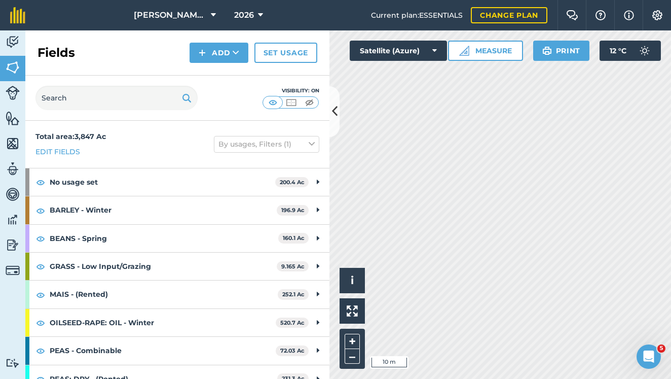
click at [476, 45] on button "Measure" at bounding box center [485, 51] width 75 height 20
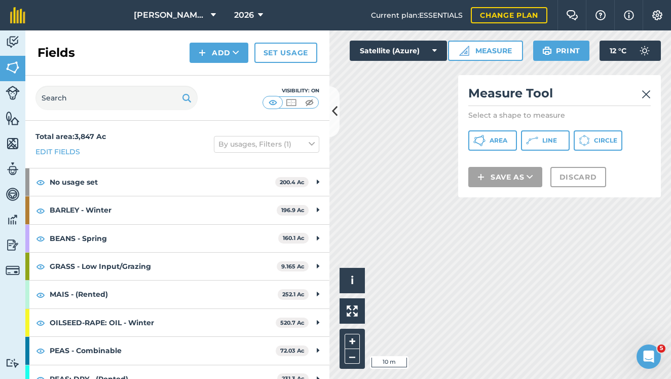
click at [489, 140] on button "Area" at bounding box center [492, 140] width 49 height 20
click at [521, 378] on html "[PERSON_NAME] Farm Partnership 2026 Current plan : ESSENTIALS Change plan Farm …" at bounding box center [335, 189] width 671 height 379
click at [350, 311] on div "Click to start drawing i © 2025 TomTom, Microsoft 5 m + – Satellite (Azure) Mea…" at bounding box center [501, 204] width 342 height 348
click at [646, 92] on img at bounding box center [646, 94] width 9 height 12
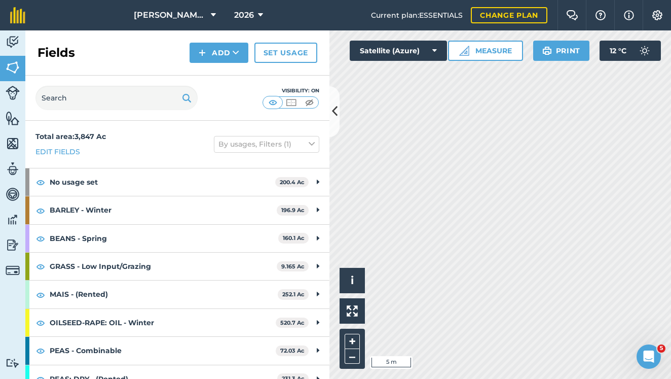
click at [333, 112] on icon at bounding box center [335, 111] width 6 height 18
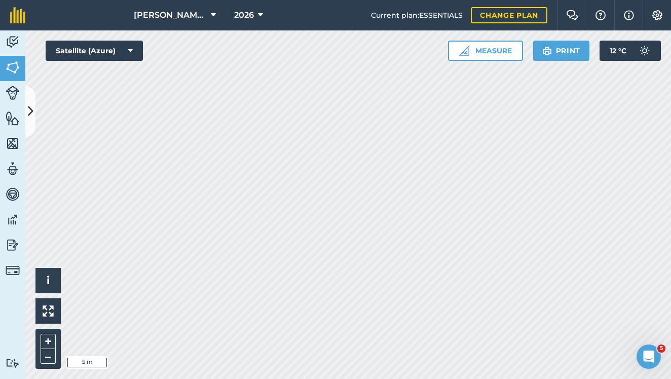
click at [492, 52] on button "Measure" at bounding box center [485, 51] width 75 height 20
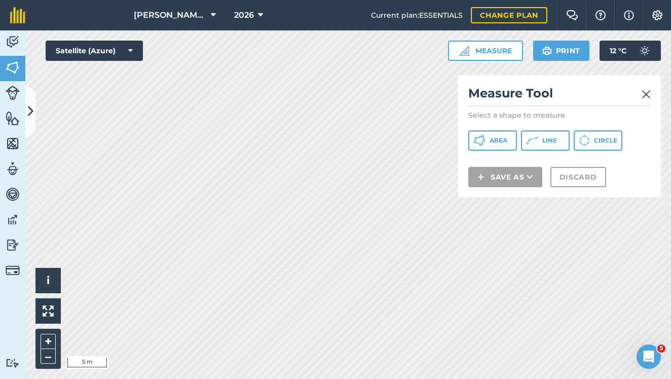
click at [542, 137] on button "Line" at bounding box center [545, 140] width 49 height 20
click at [492, 139] on span "Area" at bounding box center [499, 140] width 18 height 8
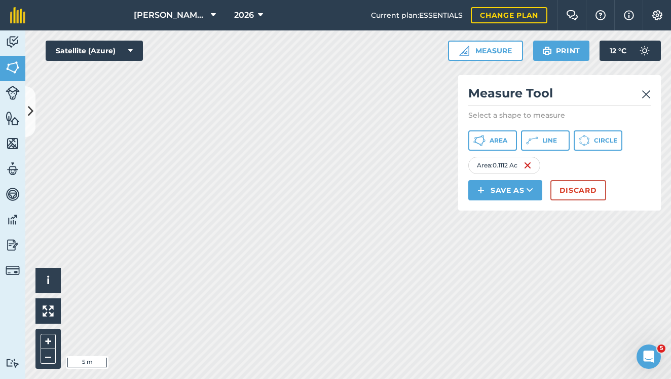
click at [518, 192] on button "Save as" at bounding box center [505, 190] width 74 height 20
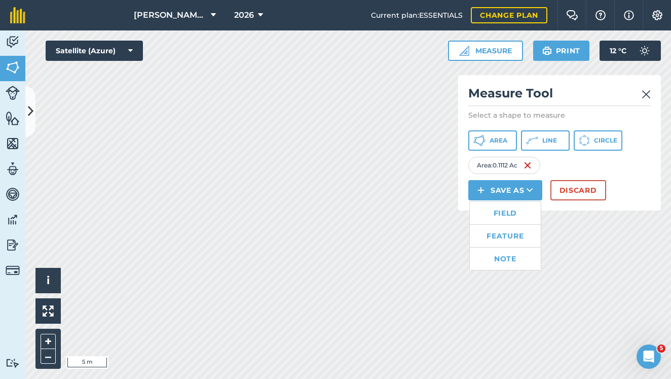
click at [512, 237] on link "Feature" at bounding box center [505, 236] width 71 height 22
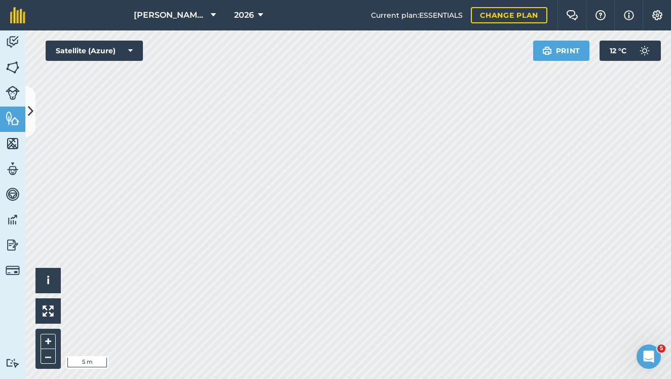
click at [29, 117] on icon at bounding box center [31, 111] width 6 height 18
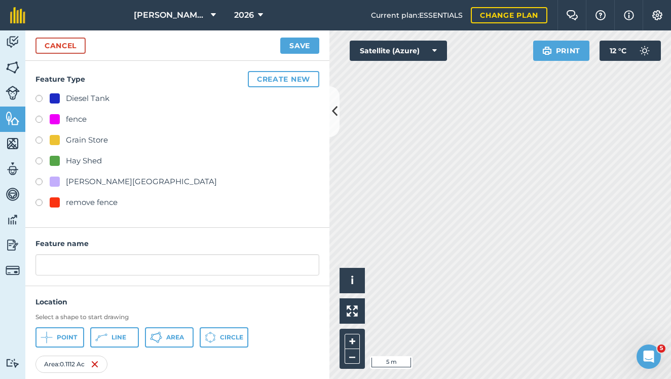
click at [266, 77] on button "Create new" at bounding box center [283, 79] width 71 height 16
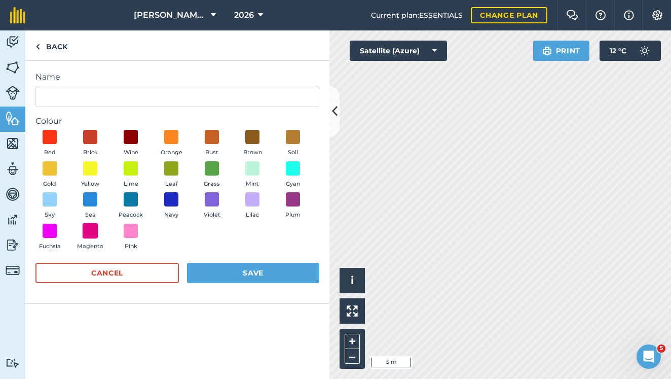
click at [89, 232] on span at bounding box center [91, 231] width 16 height 16
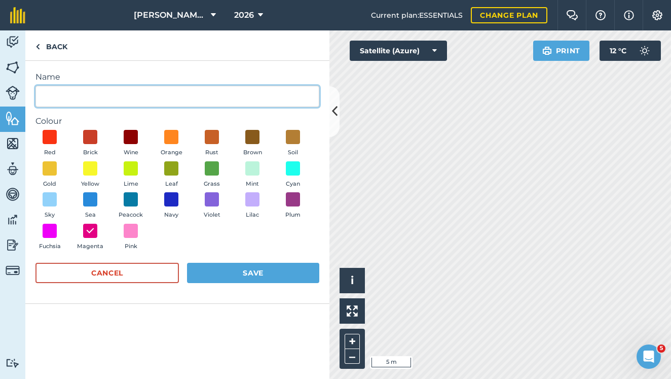
click at [79, 92] on input "Name" at bounding box center [177, 96] width 284 height 21
click at [123, 96] on input "Potato Store 80ftx40ft" at bounding box center [177, 96] width 284 height 21
type input "Potato Store 80ftx50ft"
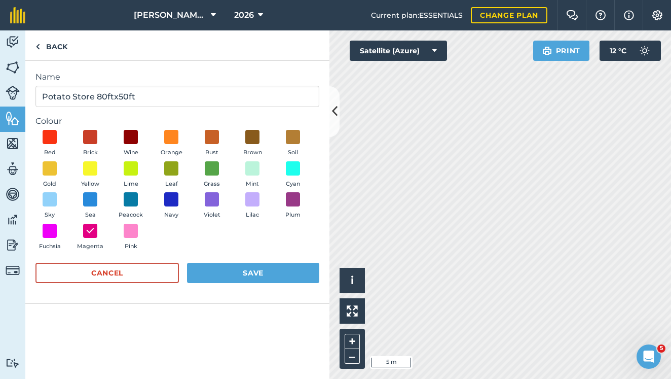
click at [226, 274] on button "Save" at bounding box center [253, 273] width 132 height 20
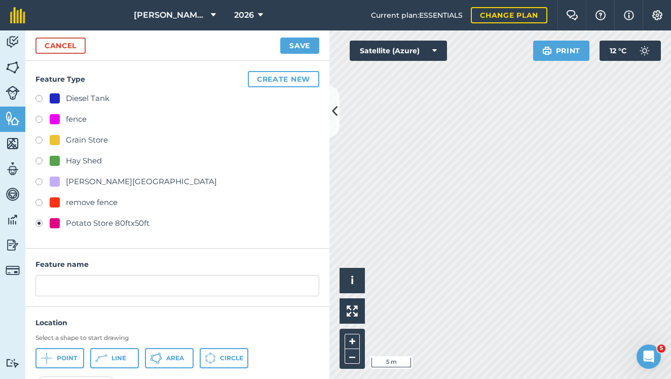
click at [297, 50] on button "Save" at bounding box center [299, 46] width 39 height 16
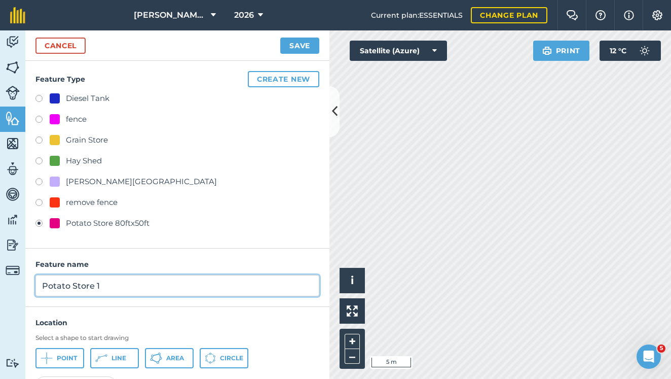
type input "Potato Store 1"
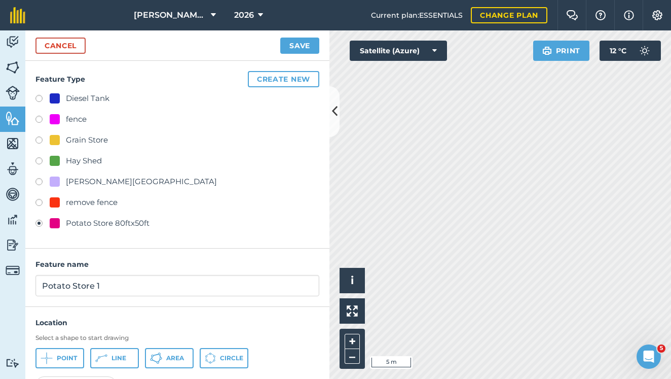
click at [294, 53] on button "Save" at bounding box center [299, 46] width 39 height 16
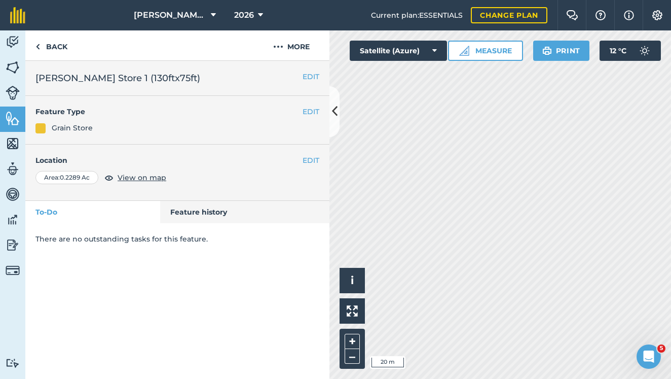
click at [330, 105] on button at bounding box center [335, 111] width 10 height 51
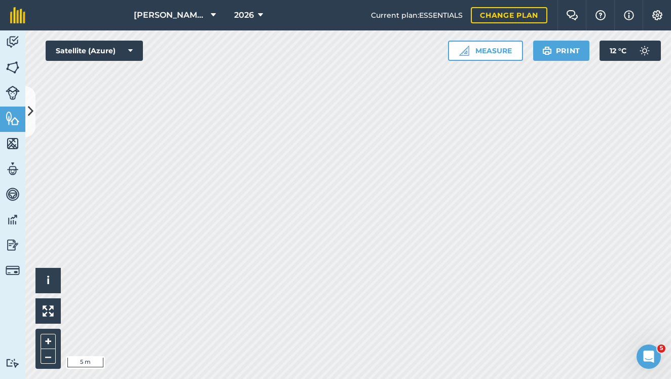
click at [110, 51] on button "Satellite (Azure)" at bounding box center [94, 51] width 97 height 20
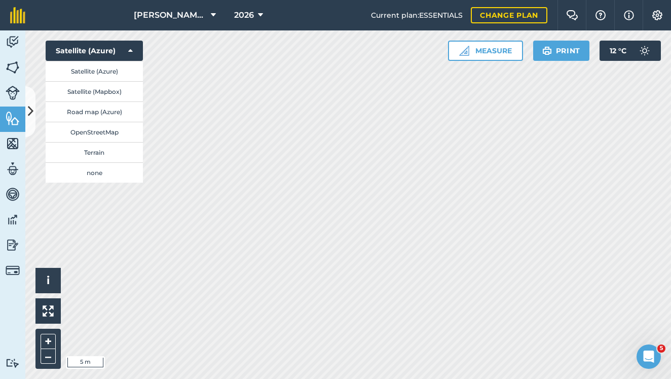
click at [100, 94] on button "Satellite (Mapbox)" at bounding box center [94, 91] width 97 height 20
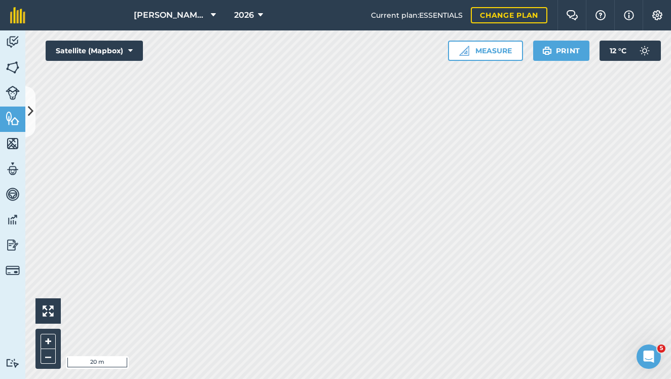
click at [622, 378] on html "[PERSON_NAME] Farm Partnership 2026 Current plan : ESSENTIALS Change plan Farm …" at bounding box center [335, 189] width 671 height 379
click at [117, 46] on button "Satellite (Mapbox)" at bounding box center [94, 51] width 97 height 20
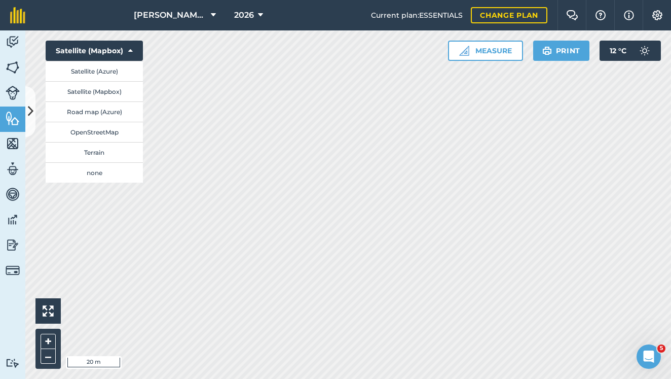
click at [106, 72] on button "Satellite (Azure)" at bounding box center [94, 71] width 97 height 20
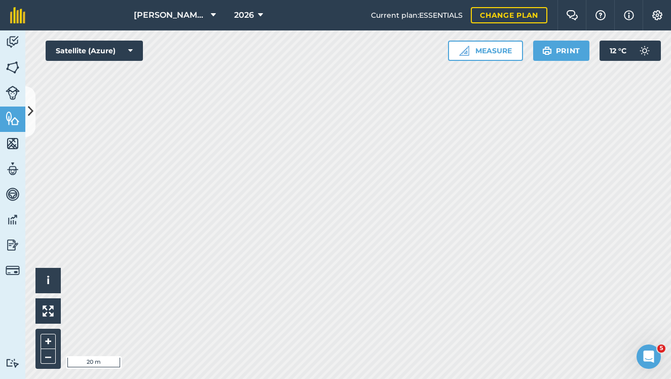
click at [100, 49] on button "Satellite (Azure)" at bounding box center [94, 51] width 97 height 20
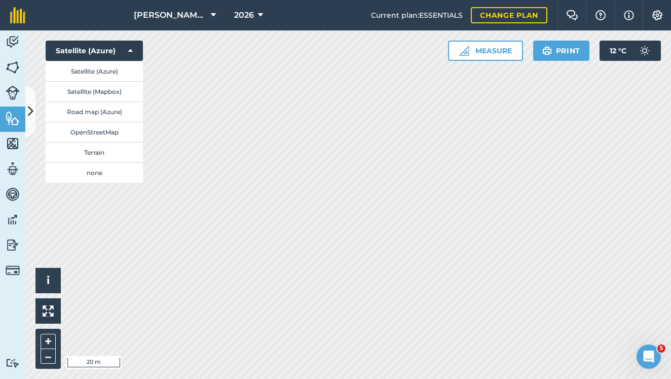
click at [106, 91] on button "Satellite (Mapbox)" at bounding box center [94, 91] width 97 height 20
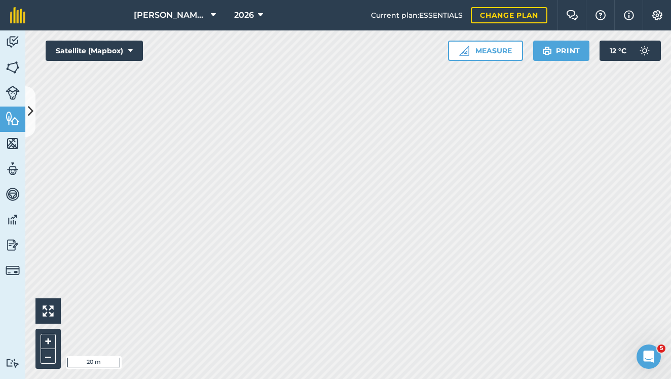
click at [90, 42] on button "Satellite (Mapbox)" at bounding box center [94, 51] width 97 height 20
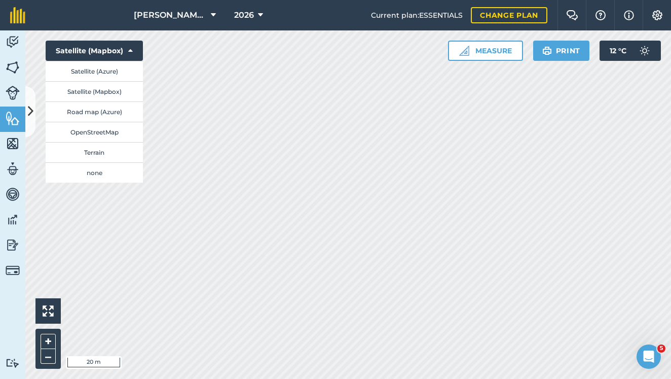
click at [96, 74] on button "Satellite (Azure)" at bounding box center [94, 71] width 97 height 20
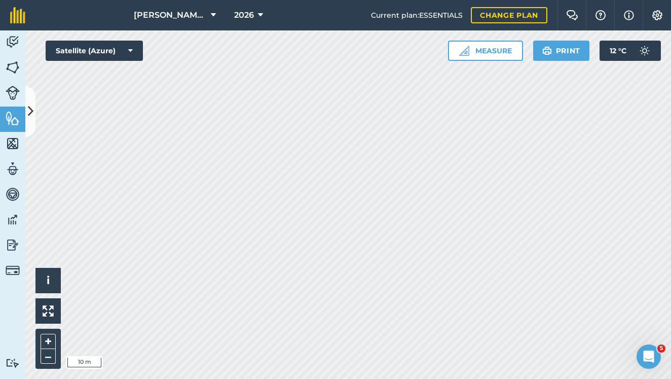
click at [102, 45] on button "Satellite (Azure)" at bounding box center [94, 51] width 97 height 20
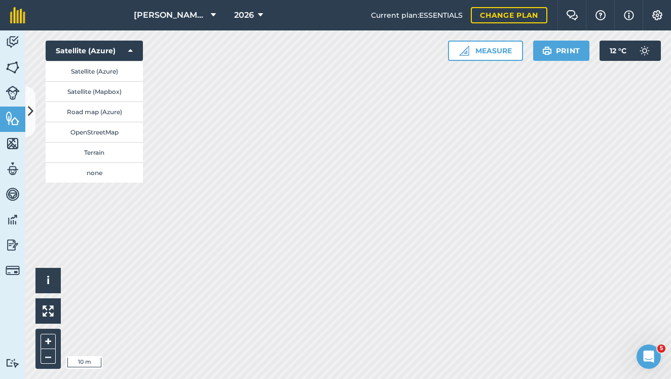
click at [103, 90] on button "Satellite (Mapbox)" at bounding box center [94, 91] width 97 height 20
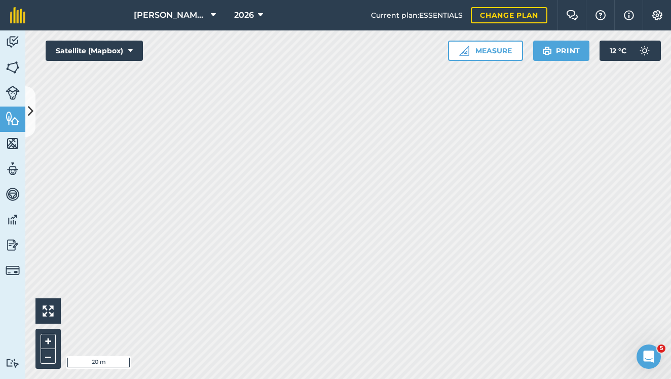
click at [129, 49] on icon at bounding box center [130, 51] width 5 height 10
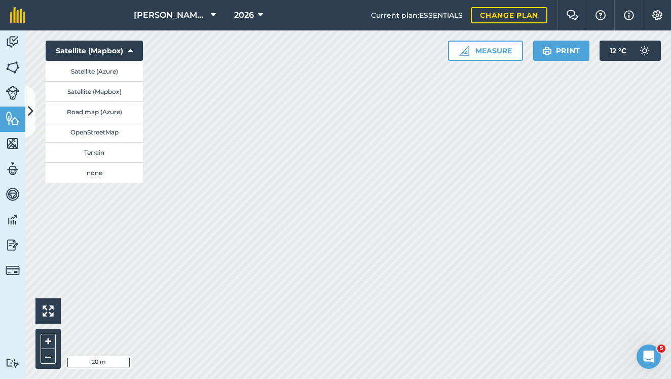
click at [93, 72] on button "Satellite (Azure)" at bounding box center [94, 71] width 97 height 20
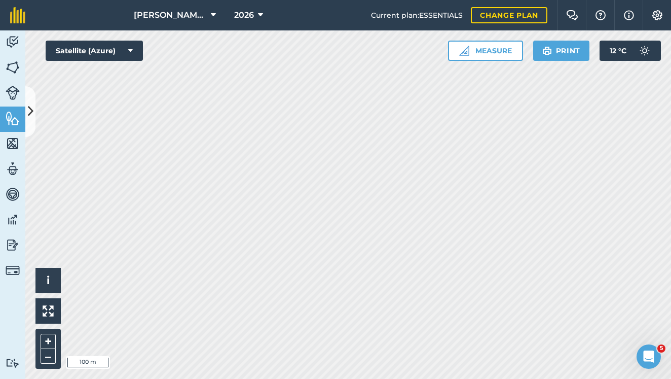
click at [92, 43] on button "Satellite (Azure)" at bounding box center [94, 51] width 97 height 20
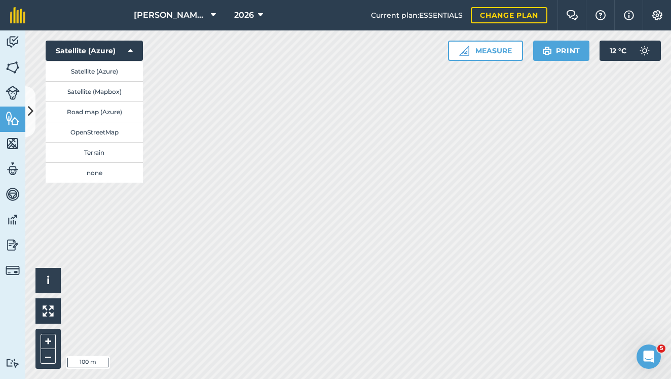
click at [93, 134] on button "OpenStreetMap" at bounding box center [94, 132] width 97 height 20
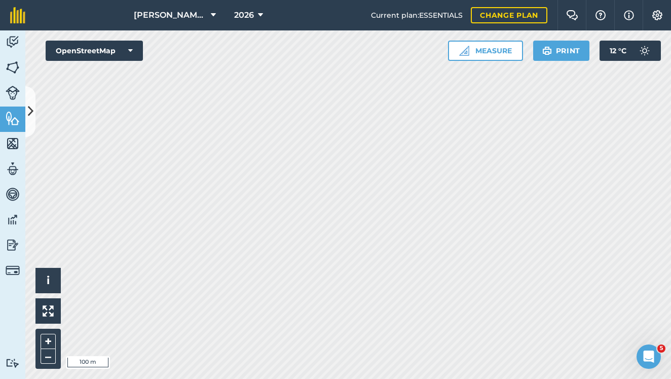
click at [98, 48] on button "OpenStreetMap" at bounding box center [94, 51] width 97 height 20
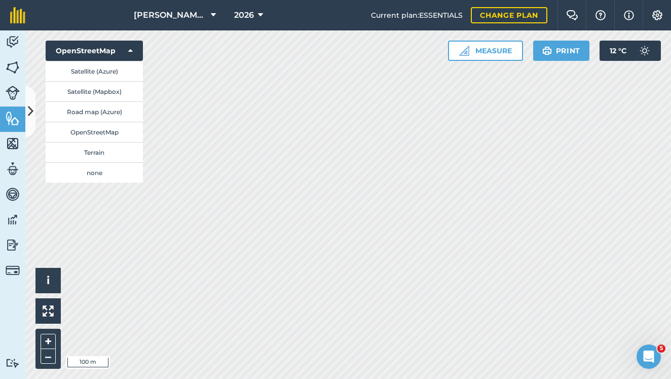
click at [95, 106] on button "Road map (Azure)" at bounding box center [94, 111] width 97 height 20
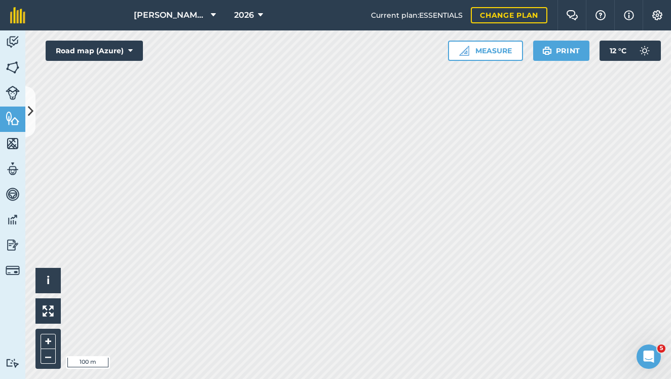
click at [85, 50] on button "Road map (Azure)" at bounding box center [94, 51] width 97 height 20
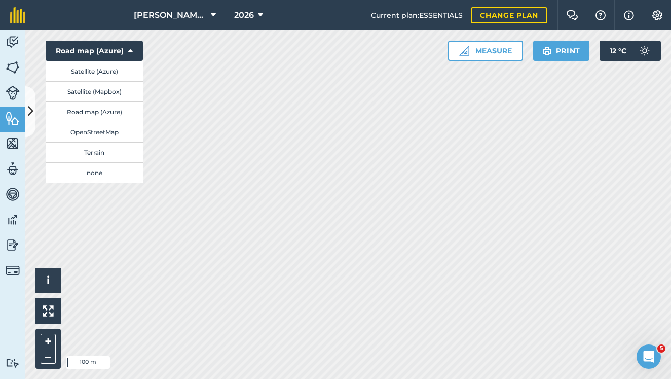
click at [99, 156] on button "Terrain" at bounding box center [94, 152] width 97 height 20
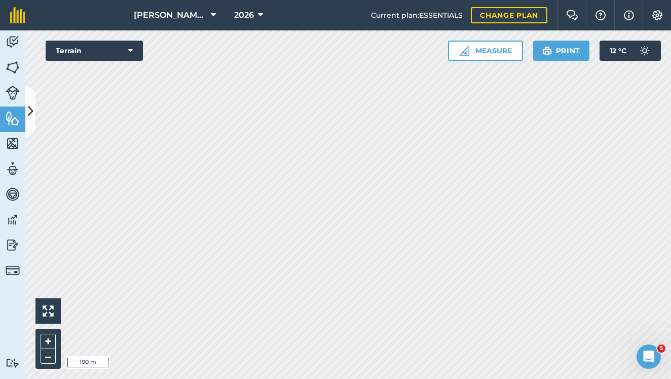
click at [90, 58] on button "Terrain" at bounding box center [94, 51] width 97 height 20
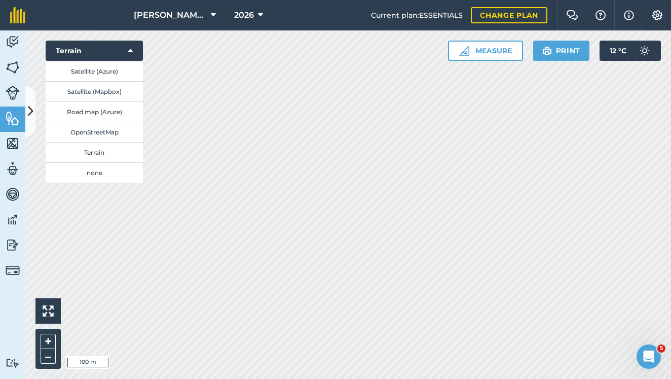
click at [90, 172] on button "none" at bounding box center [94, 172] width 97 height 20
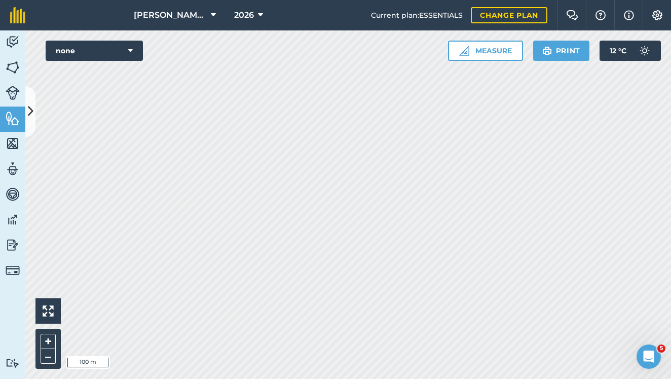
click at [92, 54] on button "none" at bounding box center [94, 51] width 97 height 20
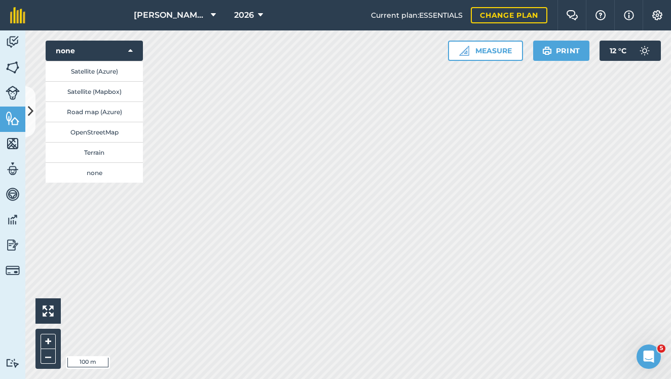
click at [95, 78] on button "Satellite (Azure)" at bounding box center [94, 71] width 97 height 20
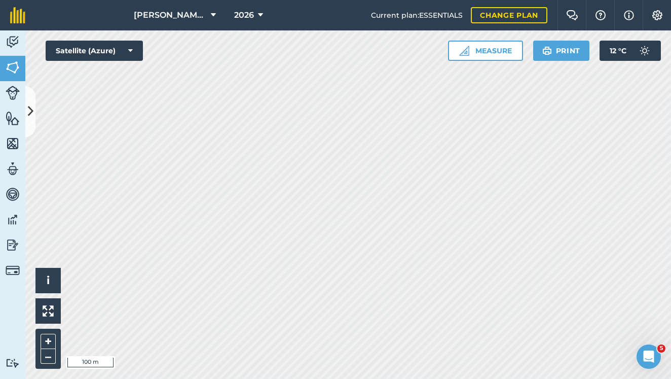
click at [24, 117] on link "Features" at bounding box center [12, 118] width 25 height 25
click at [29, 111] on icon at bounding box center [31, 111] width 6 height 18
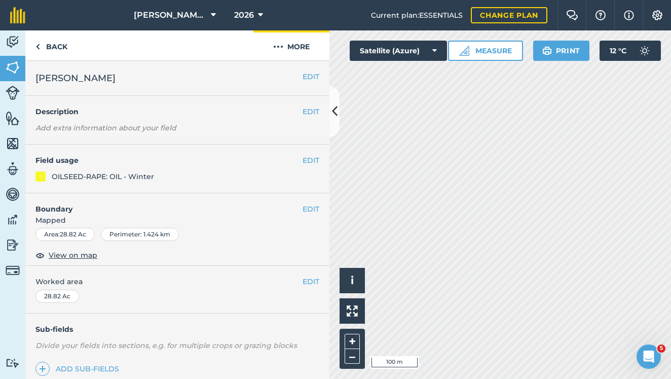
click at [276, 37] on button "More" at bounding box center [292, 45] width 76 height 30
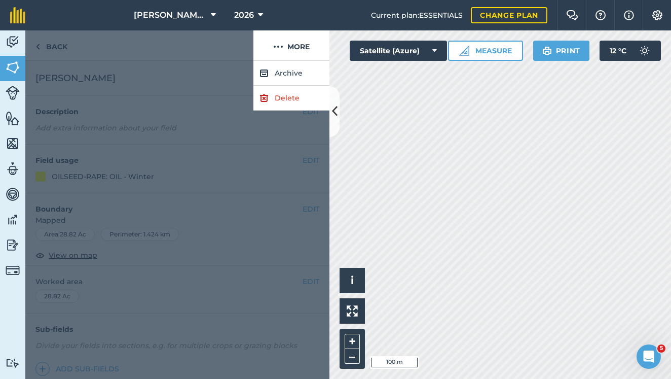
click at [276, 94] on link "Delete" at bounding box center [292, 98] width 76 height 25
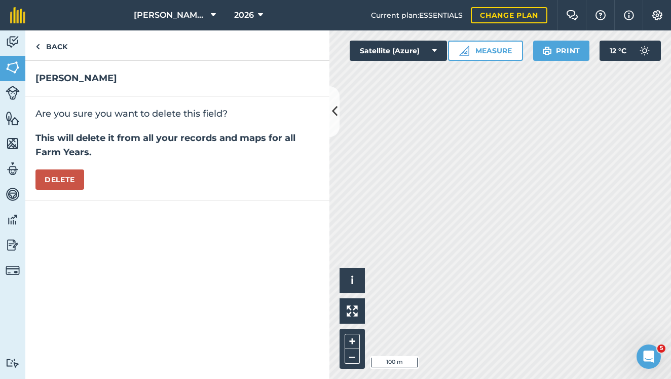
drag, startPoint x: 188, startPoint y: 192, endPoint x: 68, endPoint y: 182, distance: 120.6
click at [72, 186] on div "Are you sure you want to delete this field? This will delete it from all your r…" at bounding box center [177, 148] width 304 height 104
click at [68, 182] on button "Delete" at bounding box center [59, 179] width 49 height 20
